Goal: Task Accomplishment & Management: Complete application form

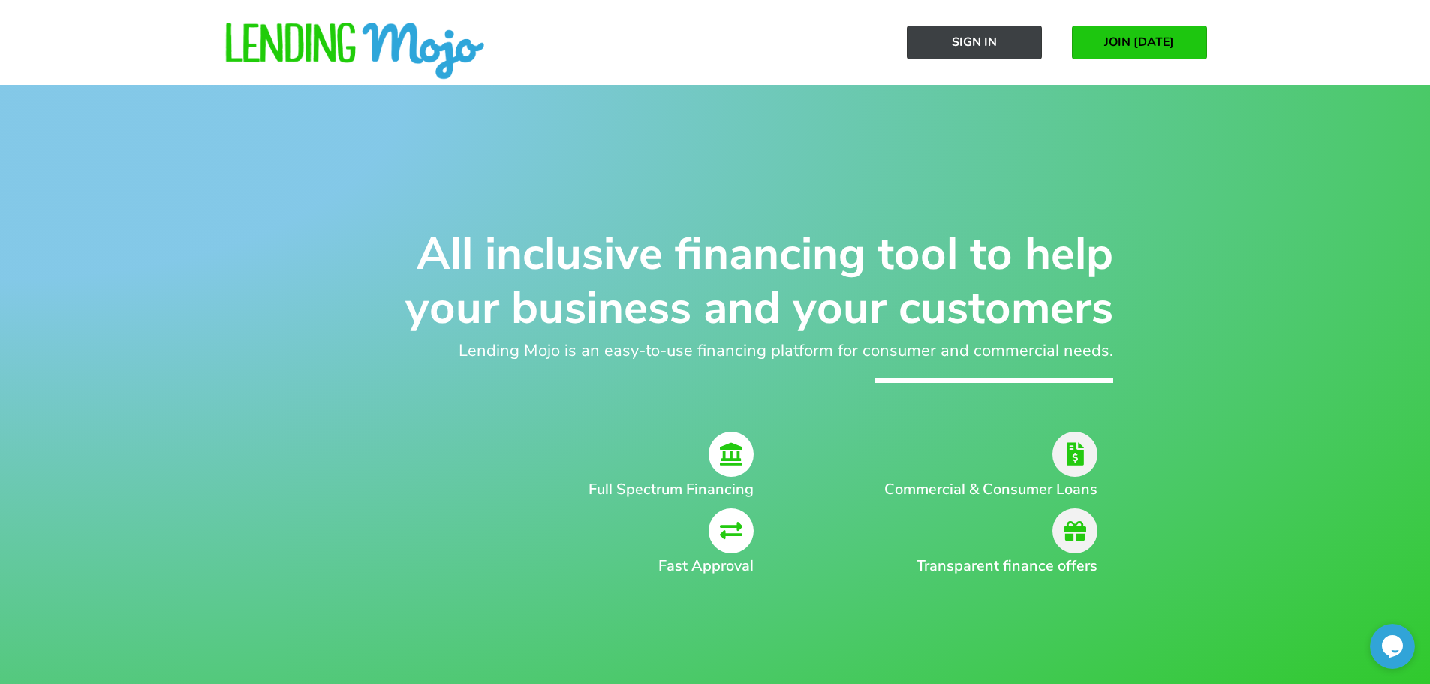
click at [964, 45] on span "Sign In" at bounding box center [974, 42] width 45 height 14
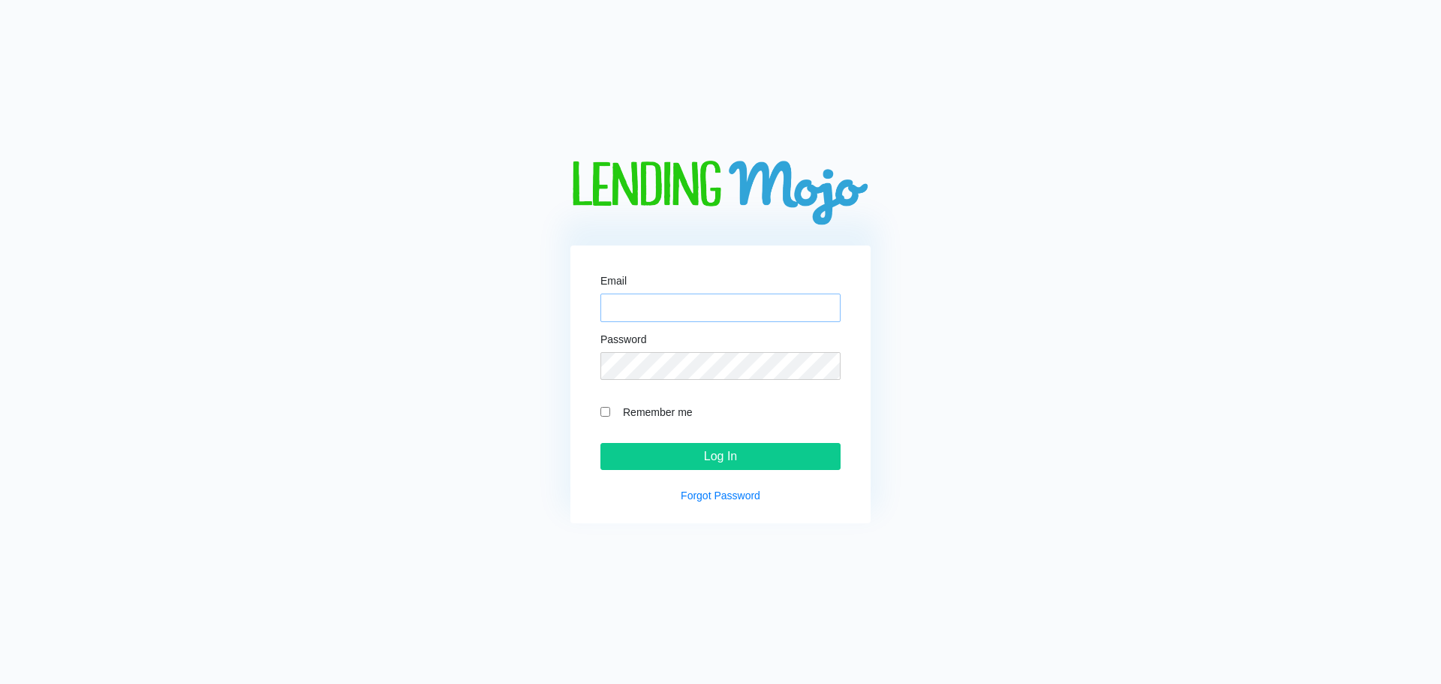
paste input "[EMAIL_ADDRESS][DOMAIN_NAME]"
type input "[EMAIL_ADDRESS][DOMAIN_NAME]"
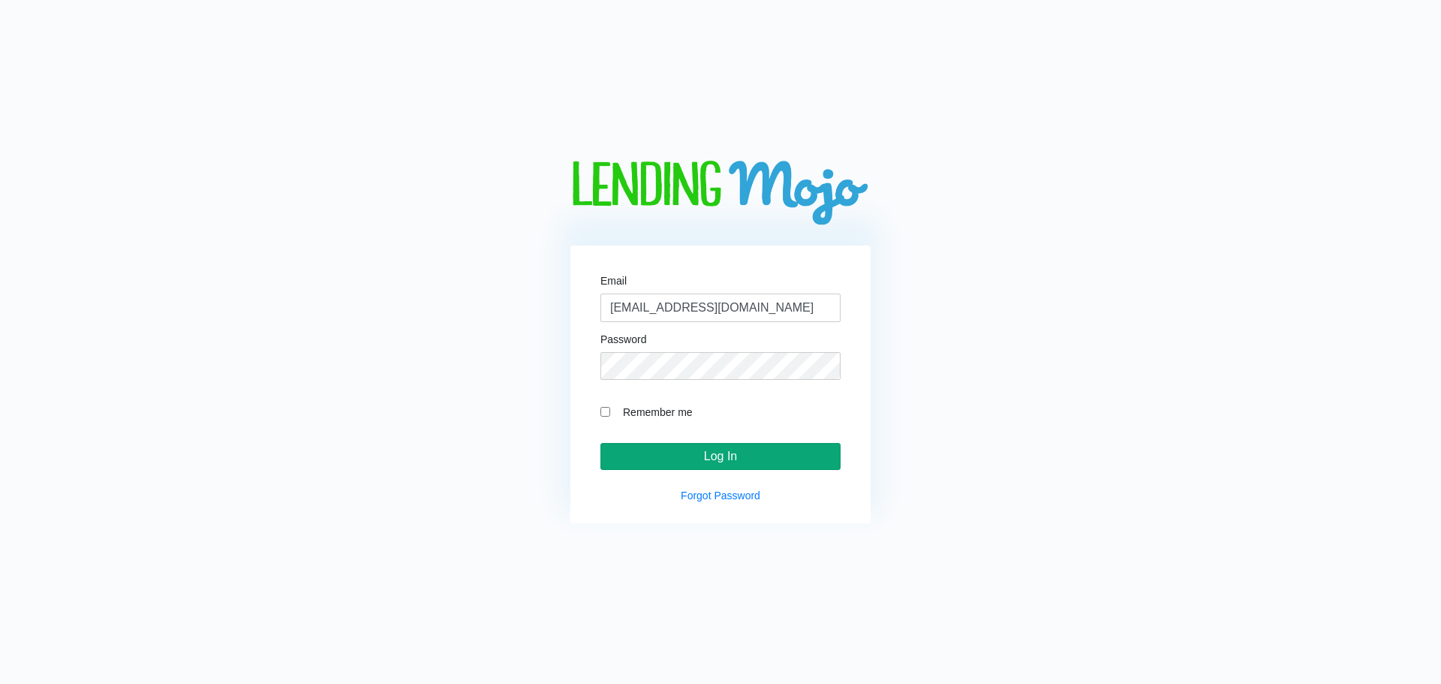
click at [679, 460] on input "Log In" at bounding box center [720, 456] width 240 height 27
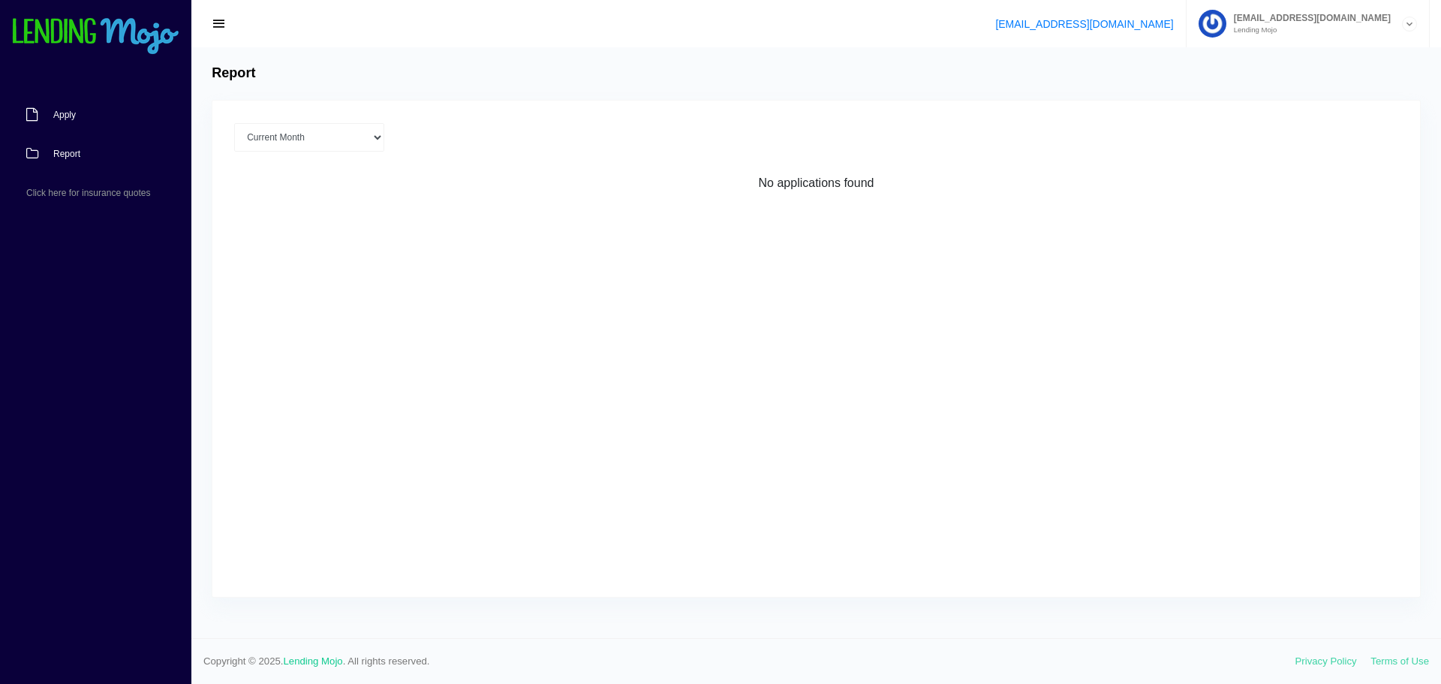
click at [85, 117] on link "Apply" at bounding box center [88, 114] width 176 height 39
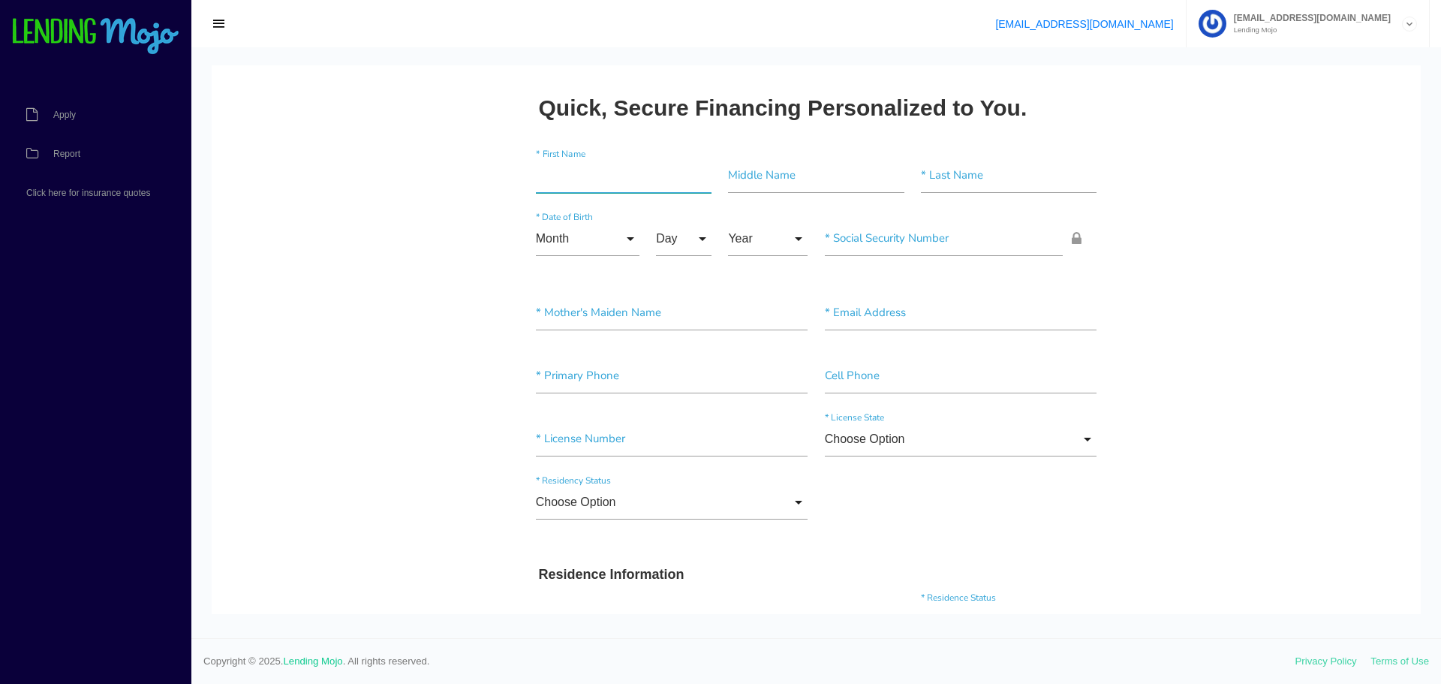
click at [583, 180] on input"] "text" at bounding box center [624, 175] width 176 height 35
type input"] "Emily"
type input"] "Amber"
type input"] "Fish"
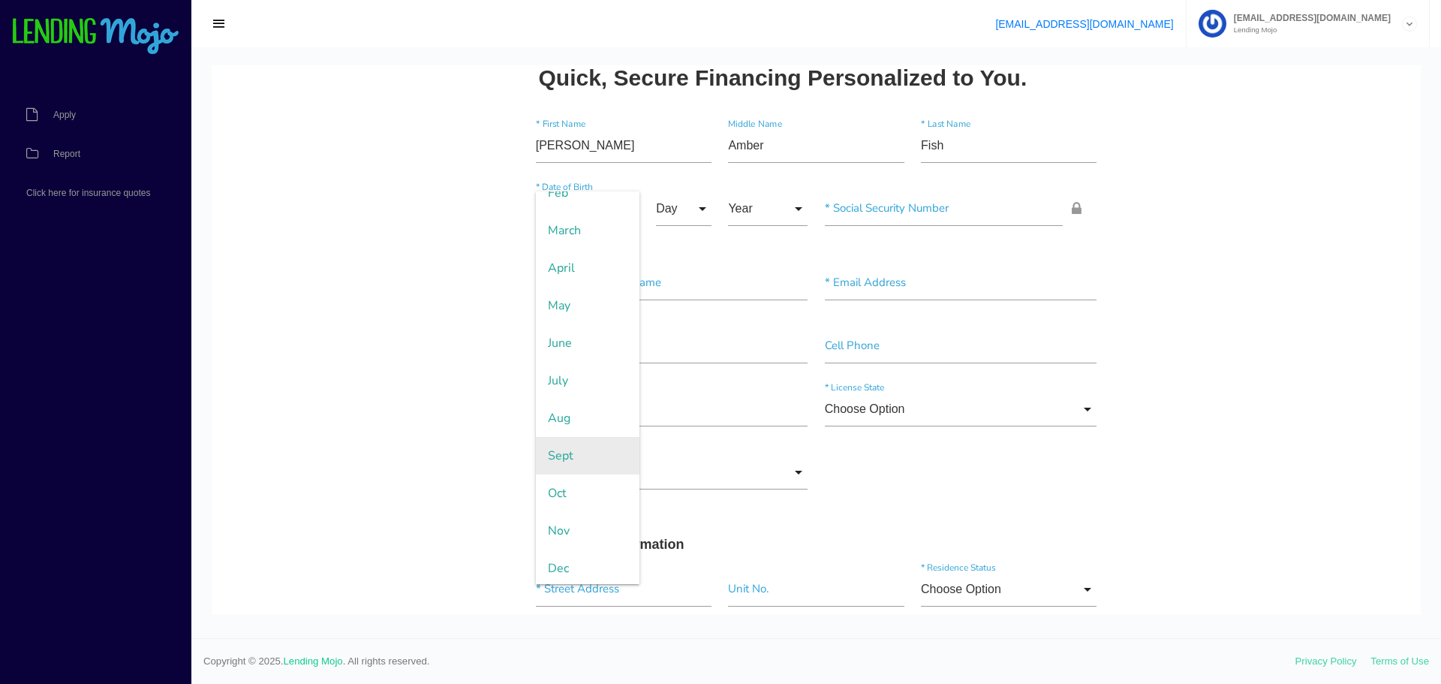
scroll to position [95, 0]
click at [563, 518] on span "Nov" at bounding box center [588, 528] width 104 height 38
type input "Nov"
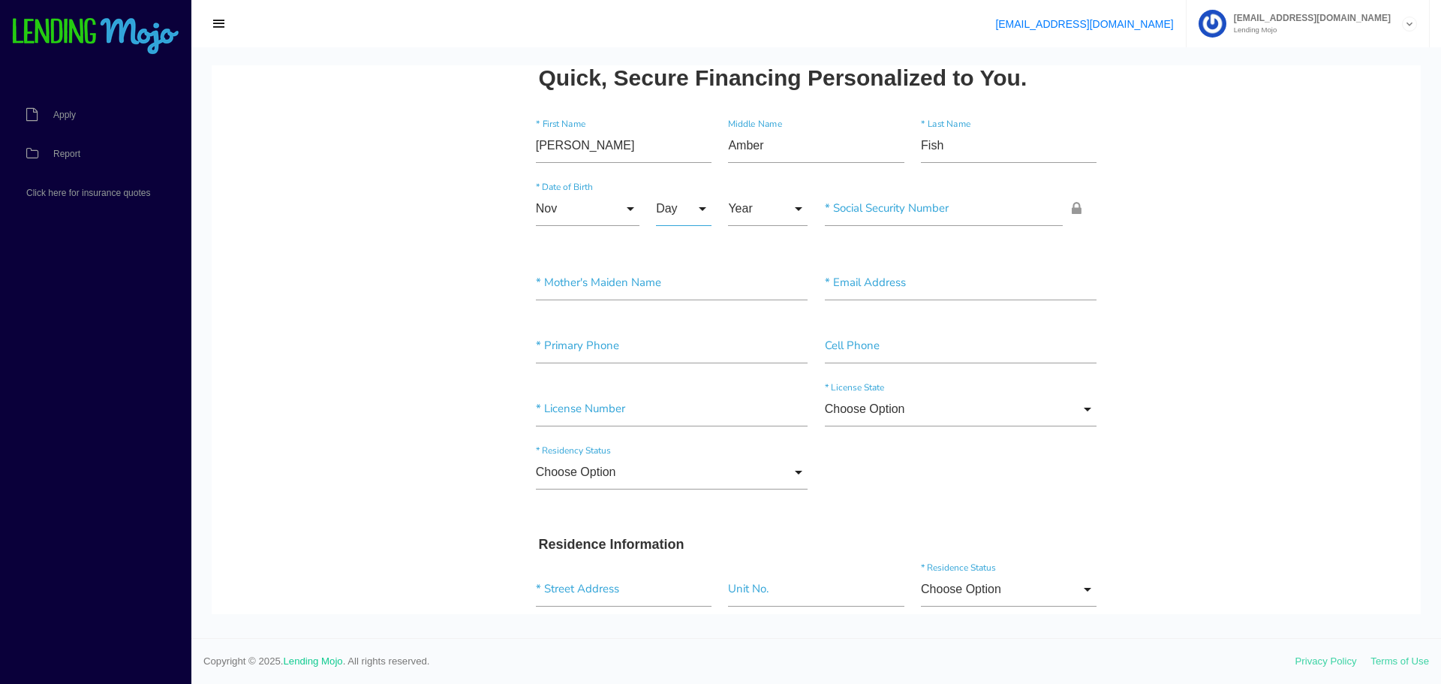
click at [671, 206] on input "Day" at bounding box center [684, 208] width 56 height 35
click at [675, 516] on span "20" at bounding box center [693, 511] width 75 height 38
type input "20"
click at [766, 205] on input "Year" at bounding box center [768, 208] width 80 height 35
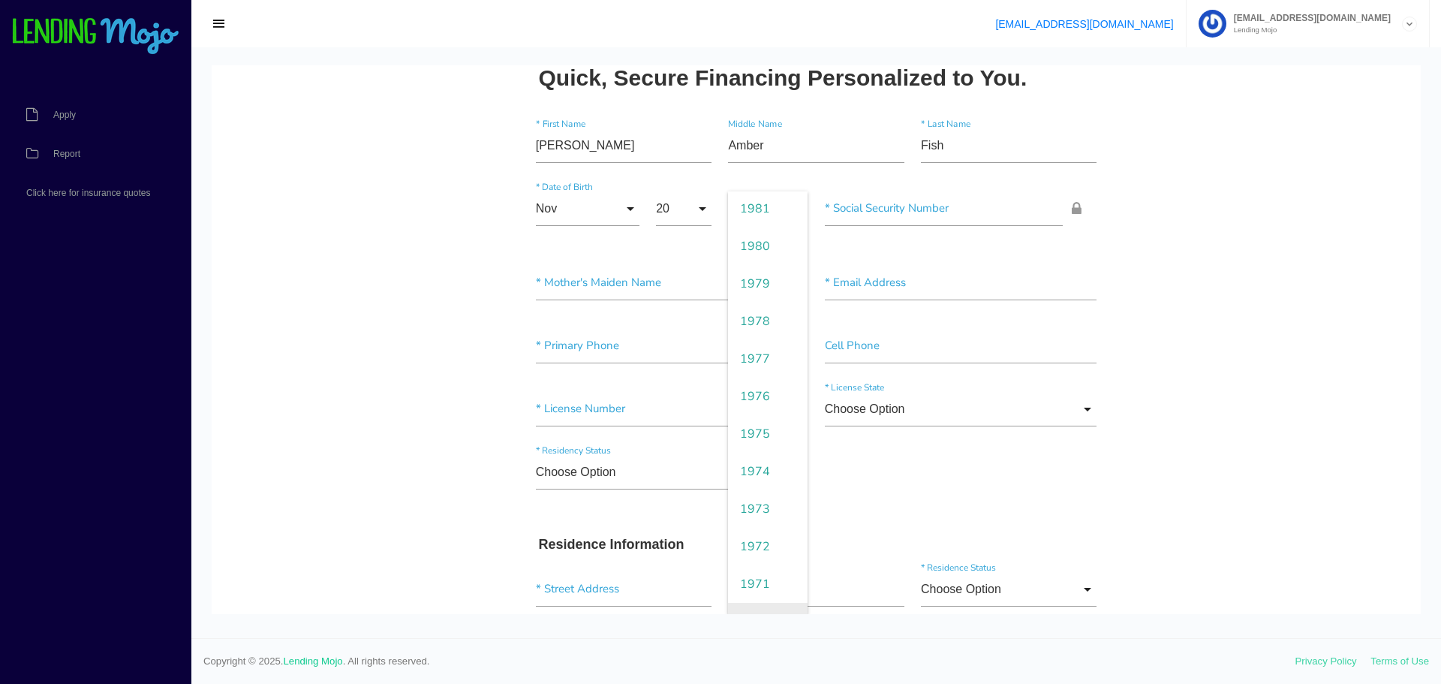
scroll to position [1126, 0]
click at [758, 483] on span "1971" at bounding box center [768, 473] width 80 height 38
type input "1971"
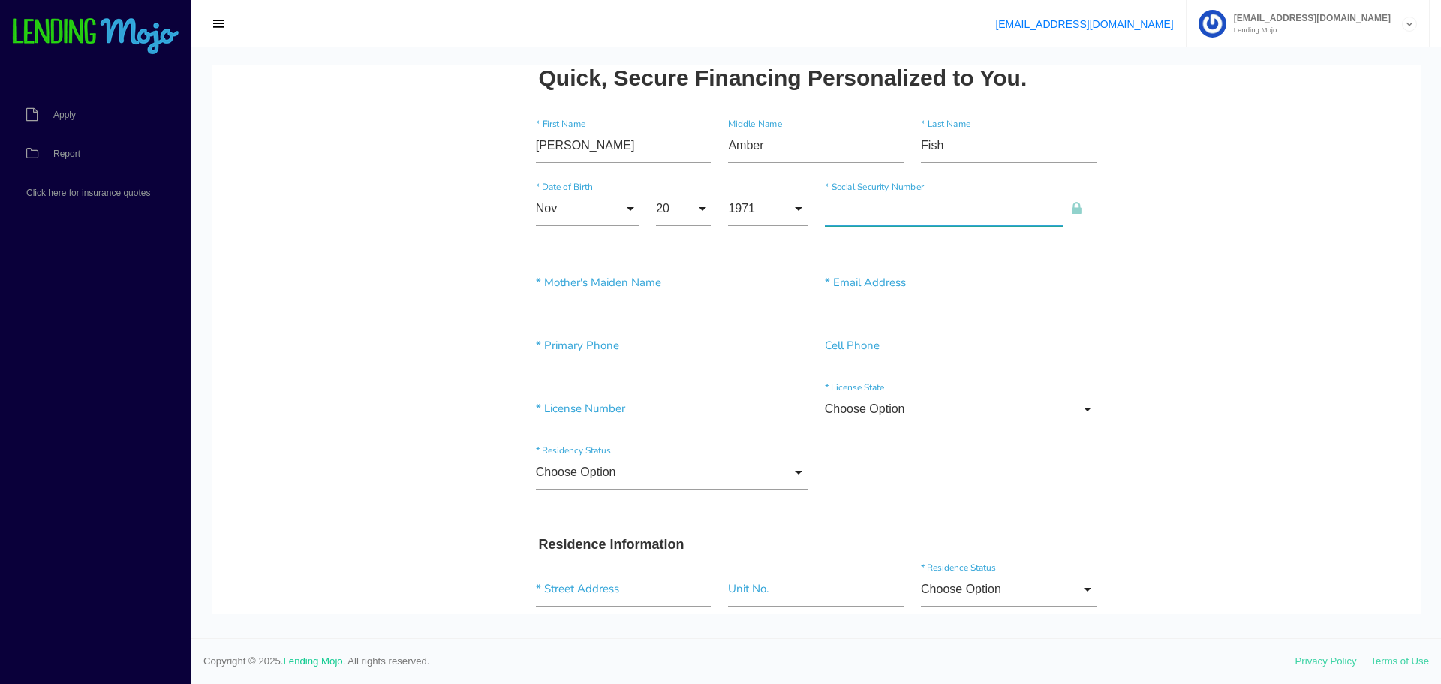
click at [859, 214] on input"] "text" at bounding box center [944, 208] width 239 height 35
type input"] "241-27-8111"
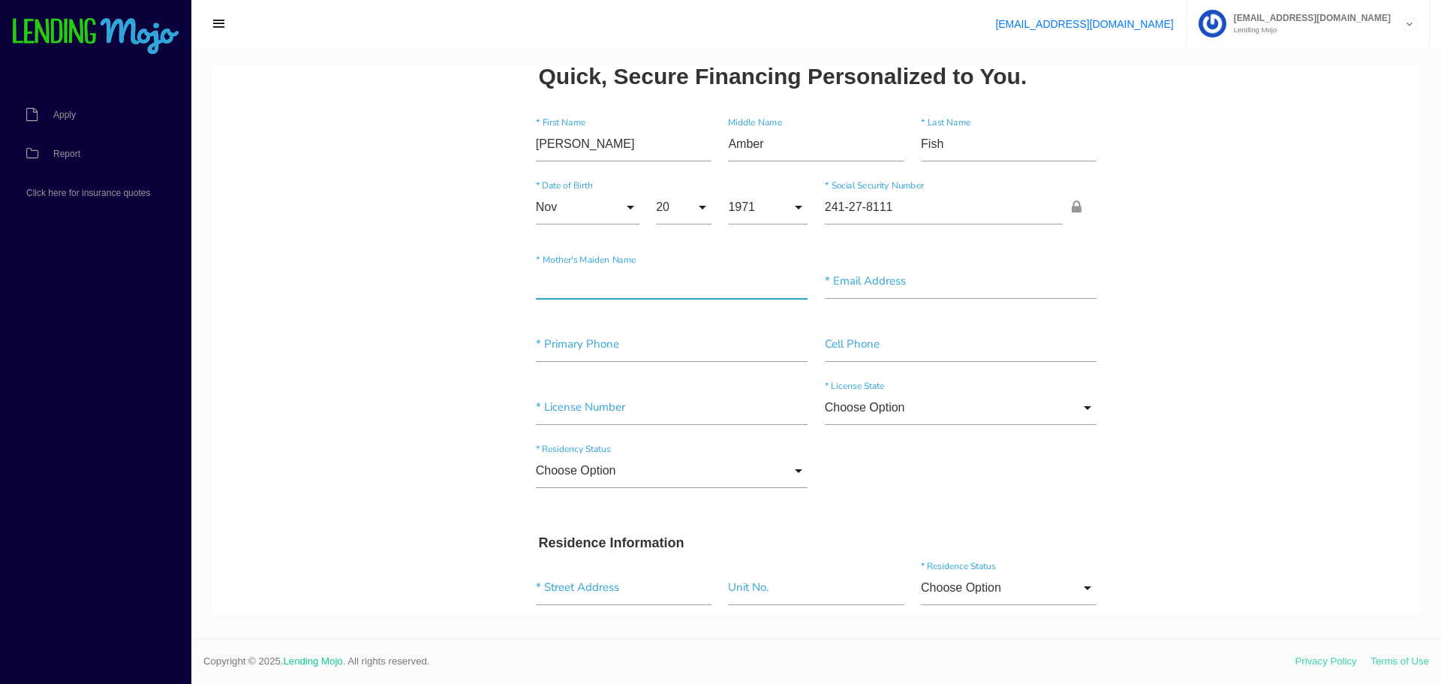
scroll to position [30, 0]
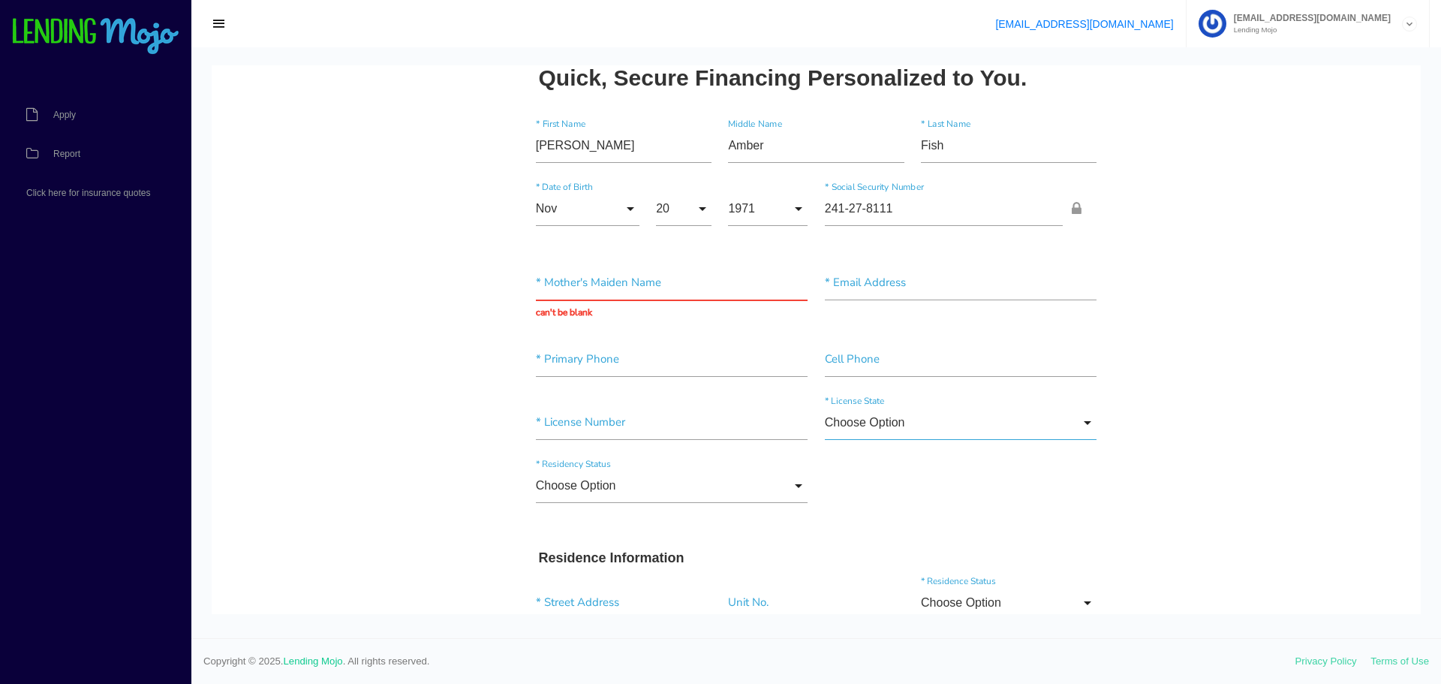
click at [865, 411] on input "Choose Option" at bounding box center [961, 422] width 272 height 35
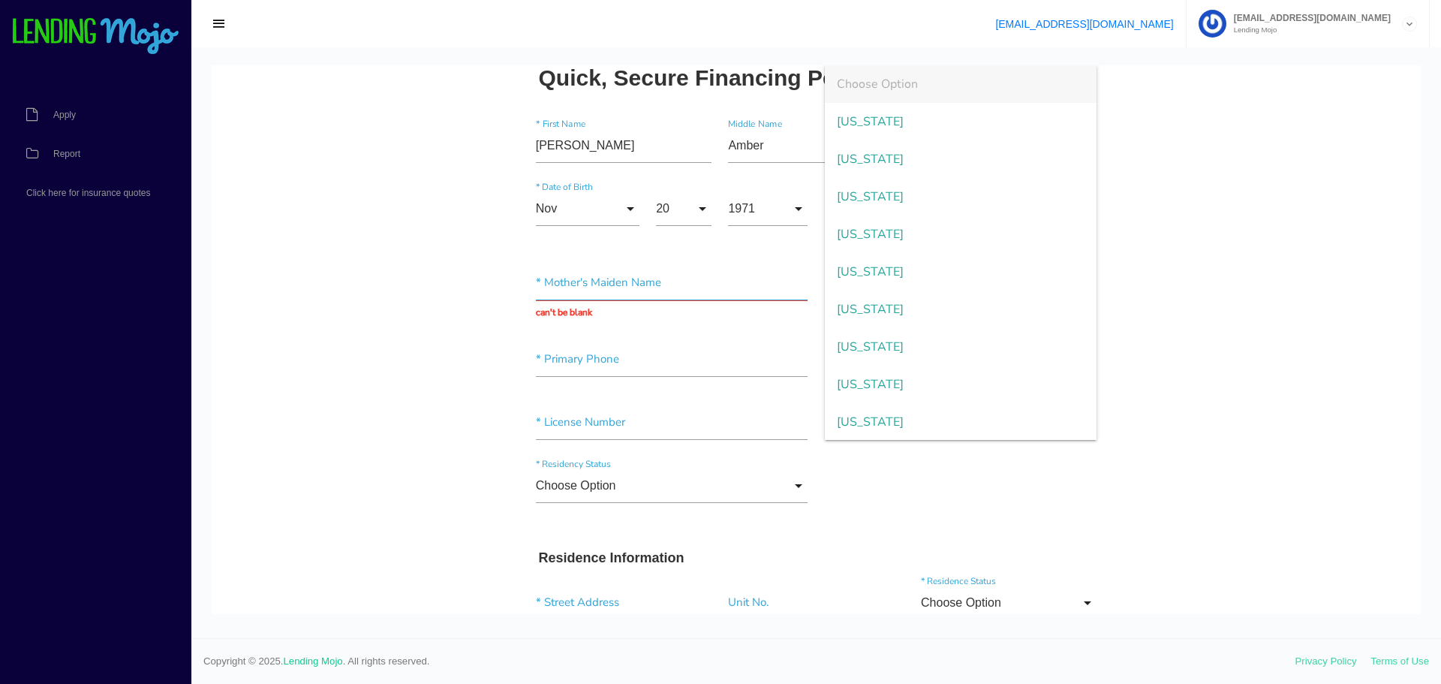
click at [621, 286] on input "text" at bounding box center [672, 283] width 272 height 35
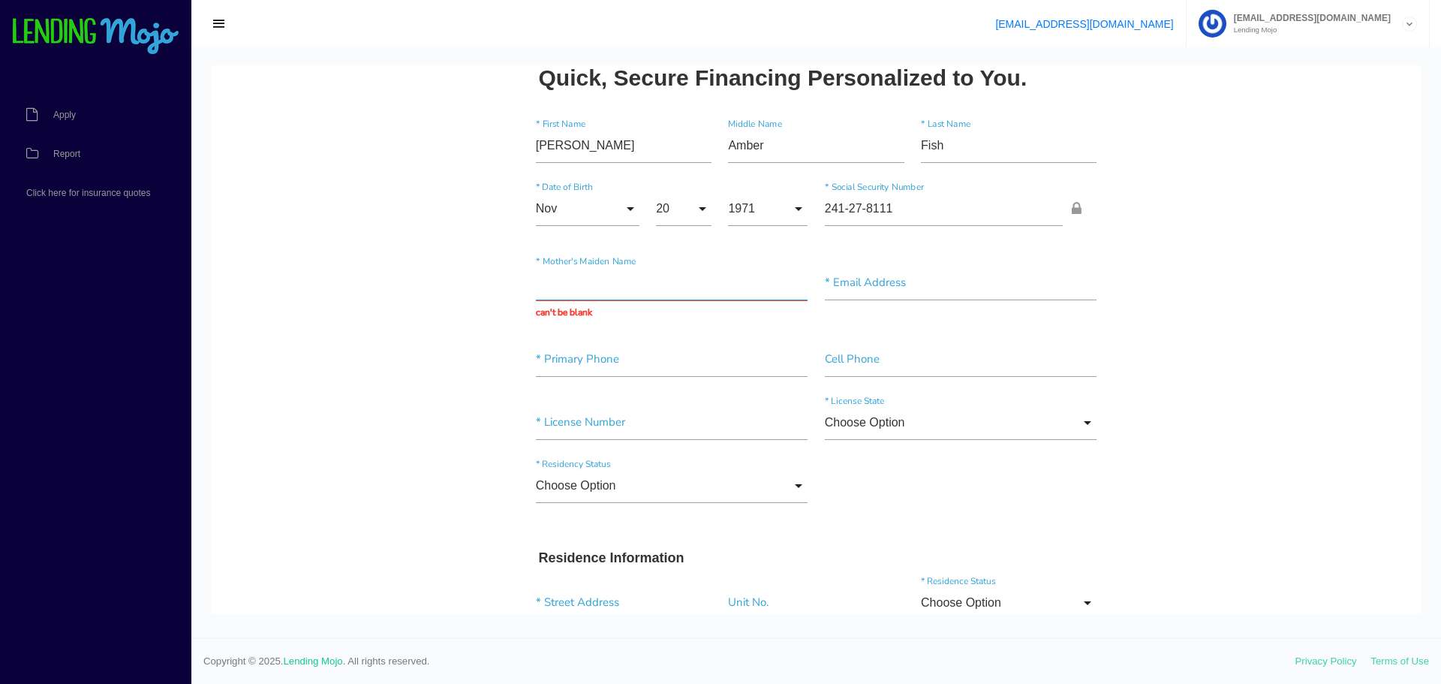
click at [621, 286] on input "text" at bounding box center [672, 283] width 272 height 35
click at [617, 279] on input"] "Ammo" at bounding box center [672, 283] width 272 height 35
type input"] "Ammons"
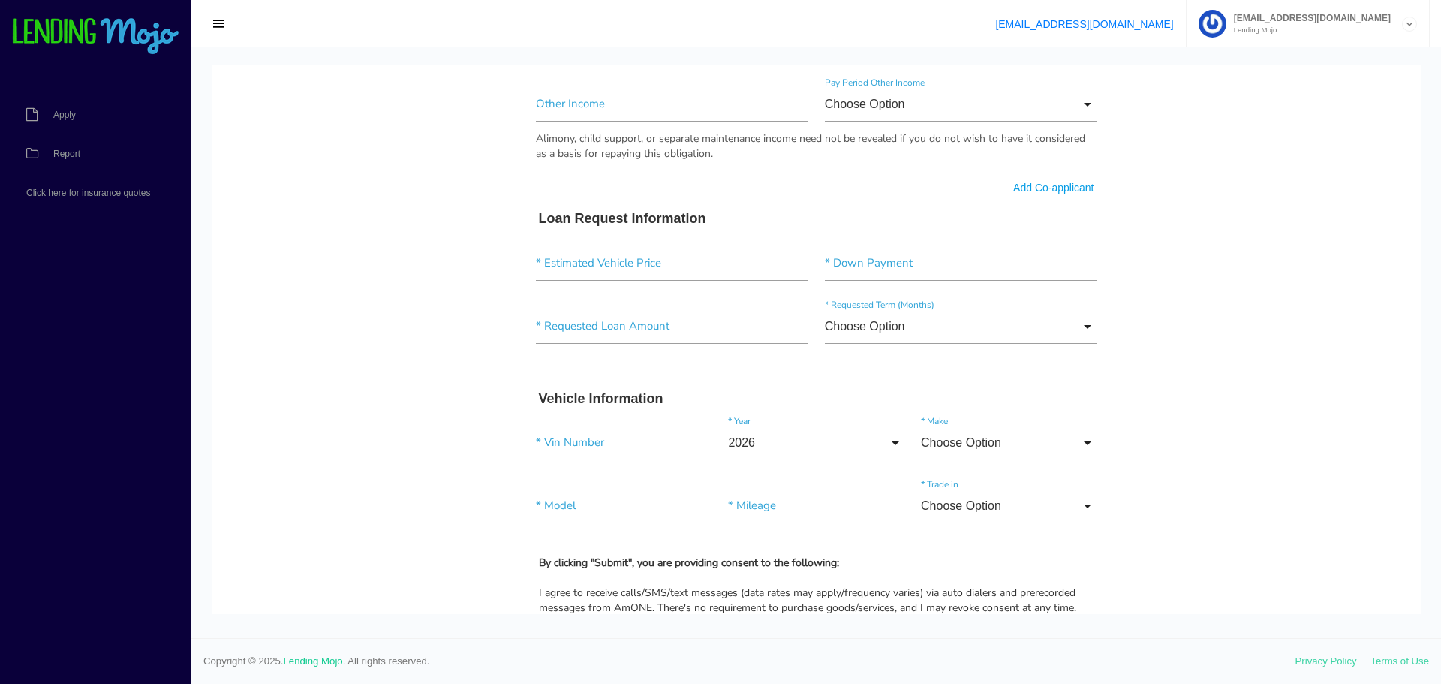
scroll to position [1006, 0]
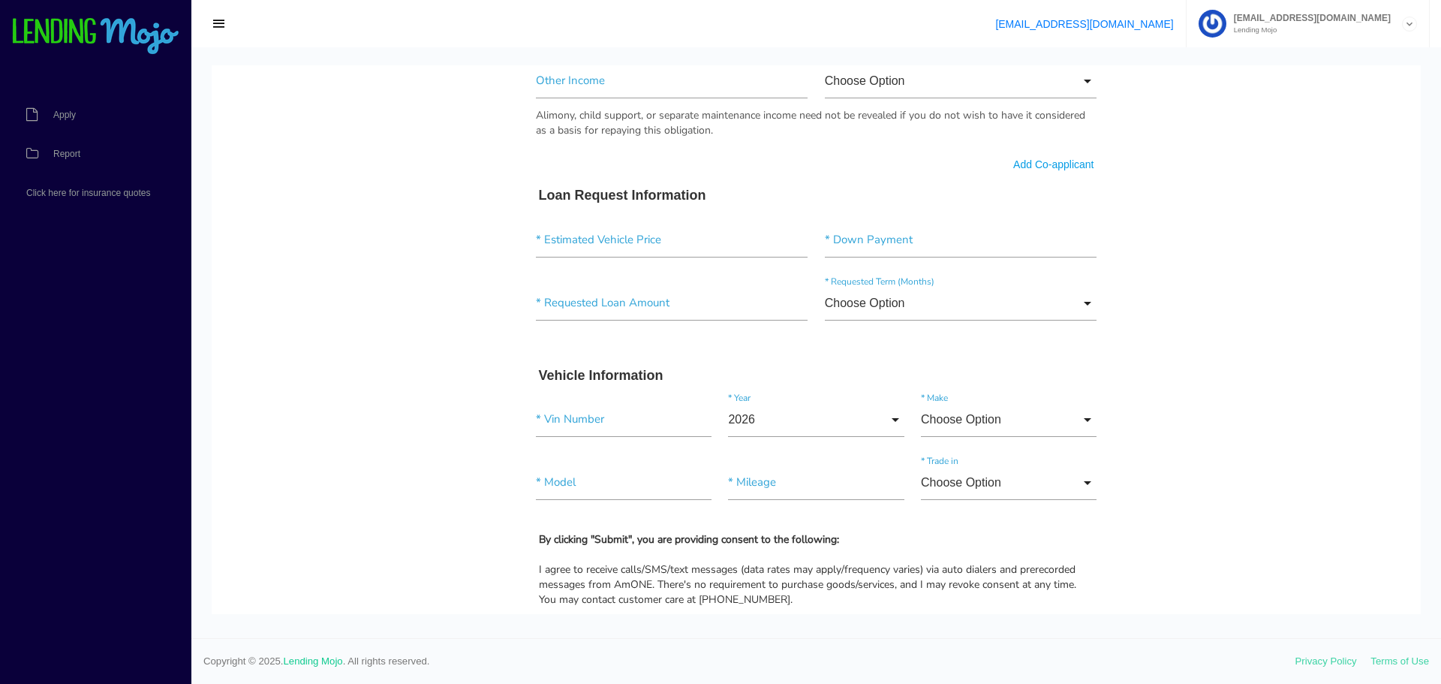
type input "EmilyAmmons"
